Goal: Task Accomplishment & Management: Use online tool/utility

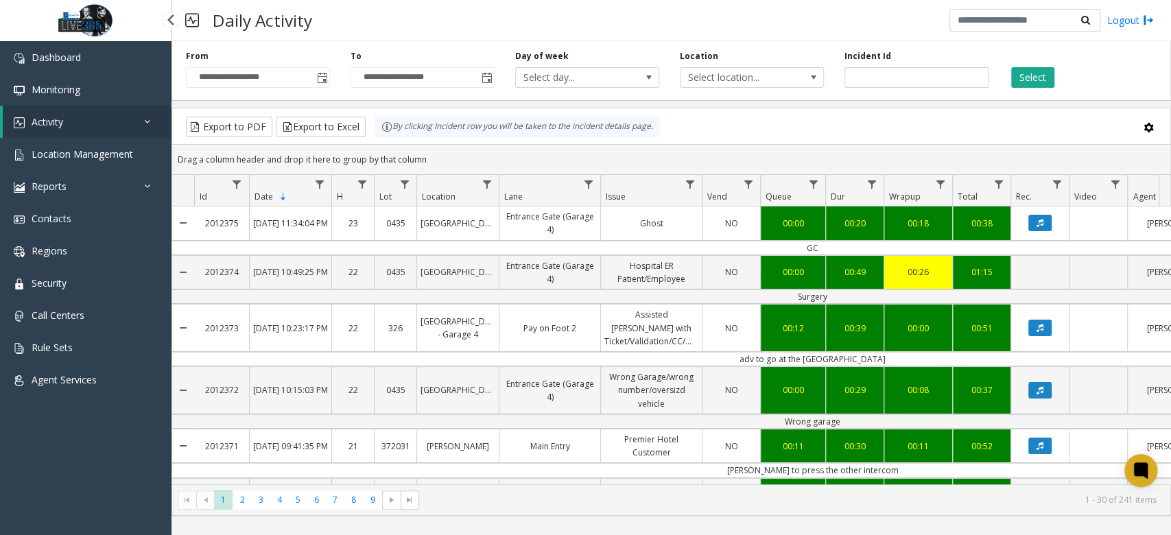
click at [75, 130] on link "Activity" at bounding box center [87, 122] width 169 height 32
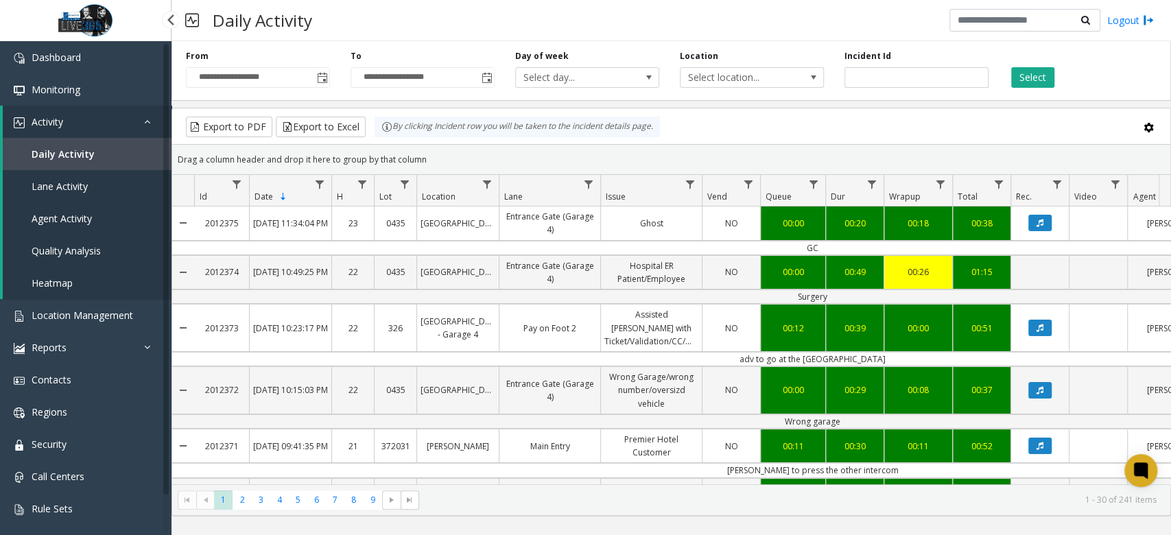
click at [72, 145] on link "Daily Activity" at bounding box center [87, 154] width 169 height 32
click at [322, 83] on span "Toggle popup" at bounding box center [322, 78] width 11 height 11
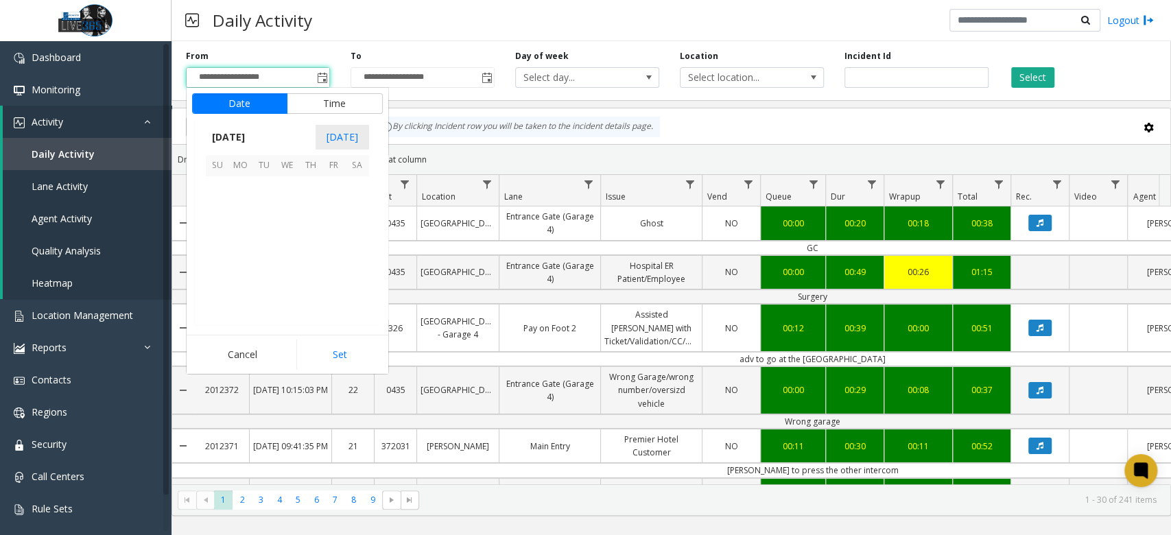
scroll to position [246312, 0]
click at [235, 216] on span "6" at bounding box center [240, 211] width 23 height 23
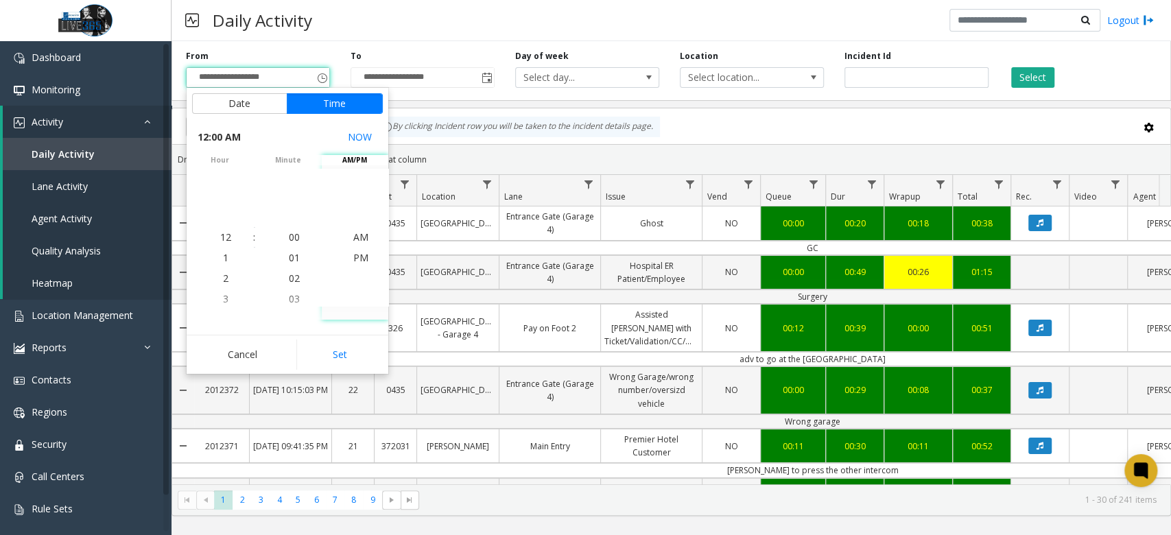
click at [342, 336] on div "Cancel Set" at bounding box center [288, 354] width 202 height 39
click at [348, 356] on button "Set" at bounding box center [339, 354] width 86 height 30
type input "**********"
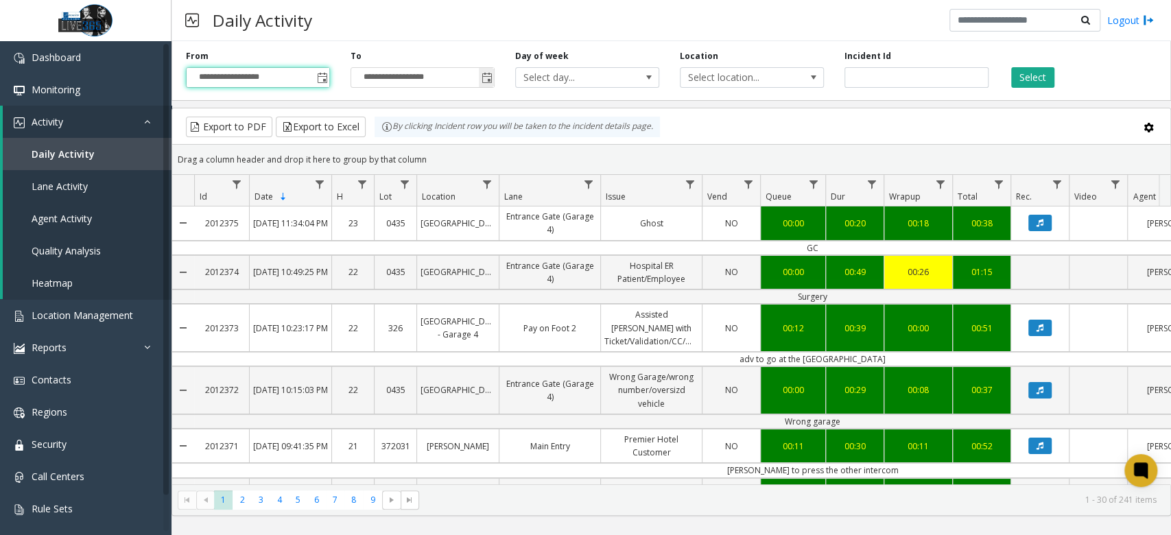
click at [490, 83] on span "Toggle popup" at bounding box center [486, 78] width 11 height 11
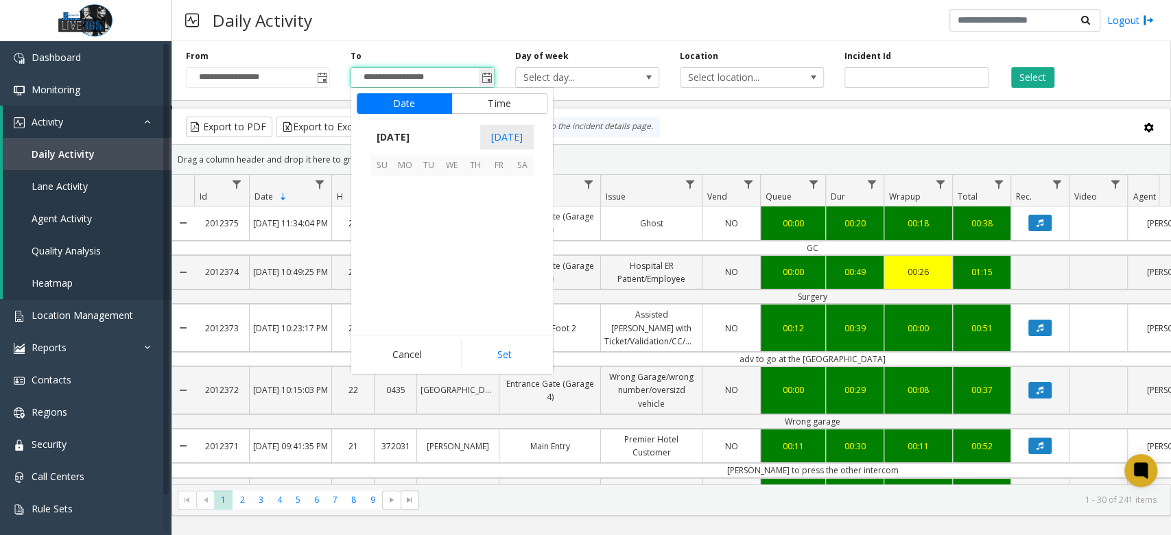
scroll to position [21, 0]
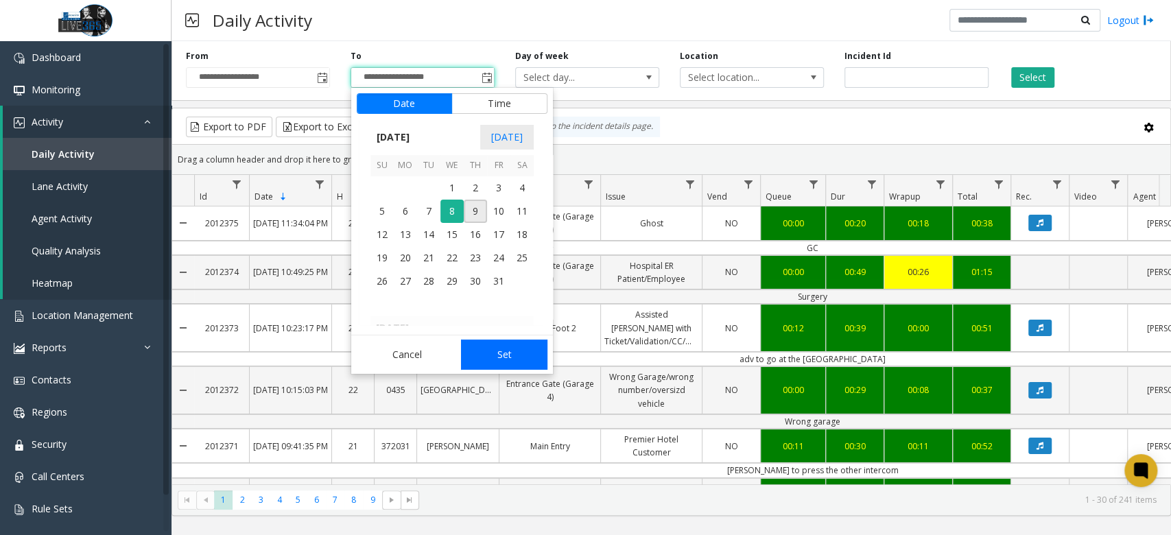
click at [499, 346] on button "Set" at bounding box center [504, 354] width 86 height 30
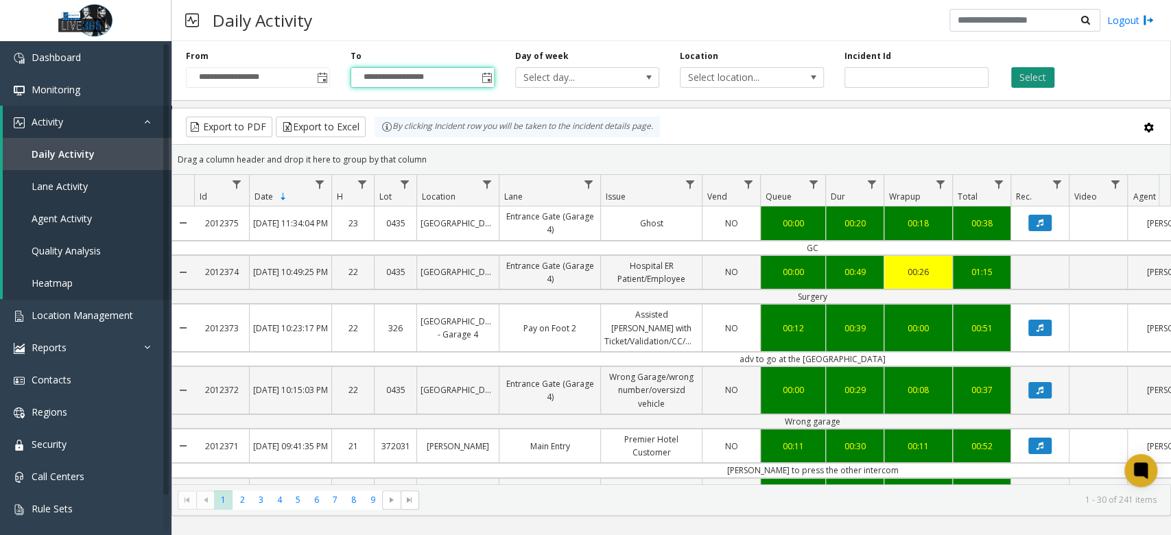
click at [1048, 75] on button "Select" at bounding box center [1032, 77] width 43 height 21
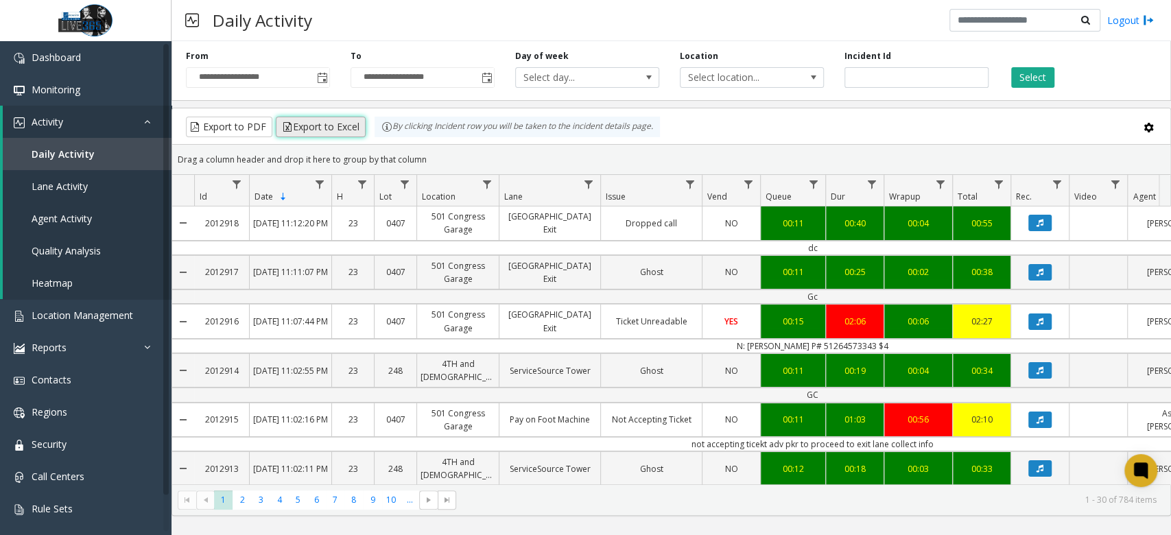
click at [302, 133] on button "Export to Excel" at bounding box center [321, 127] width 90 height 21
click at [103, 75] on link "Monitoring" at bounding box center [85, 89] width 171 height 32
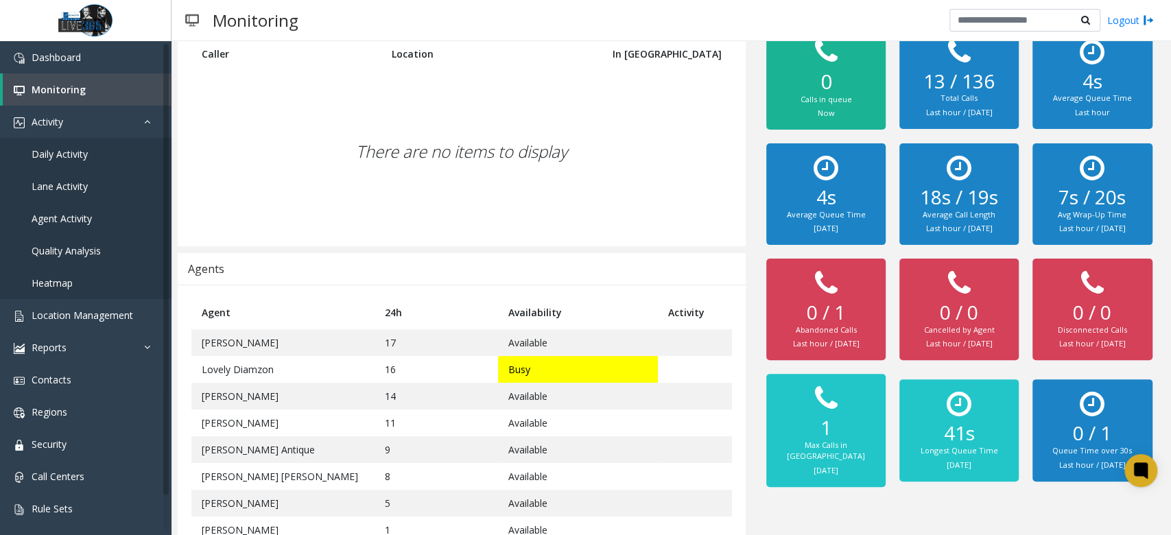
scroll to position [112, 0]
